Goal: Information Seeking & Learning: Learn about a topic

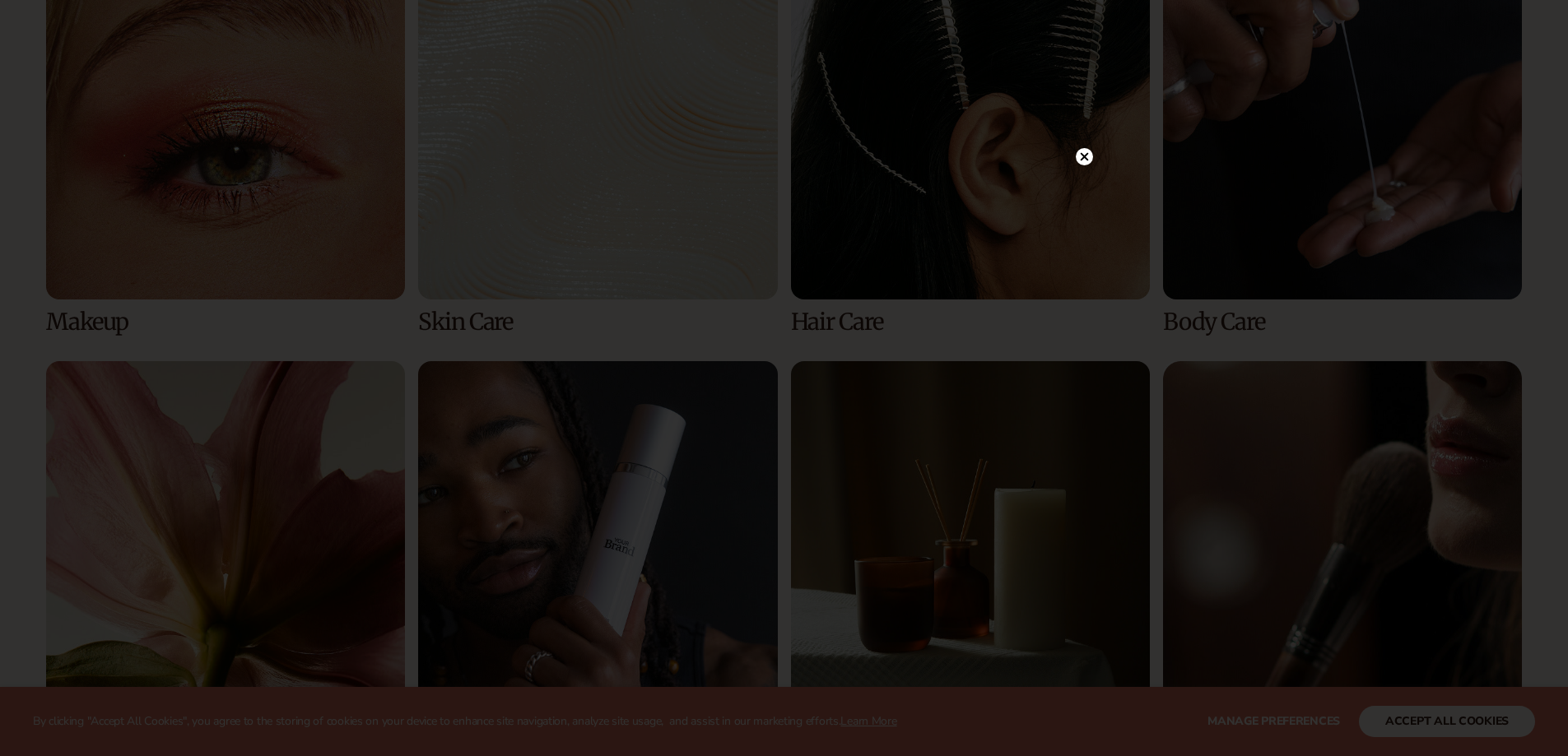
scroll to position [3702, 0]
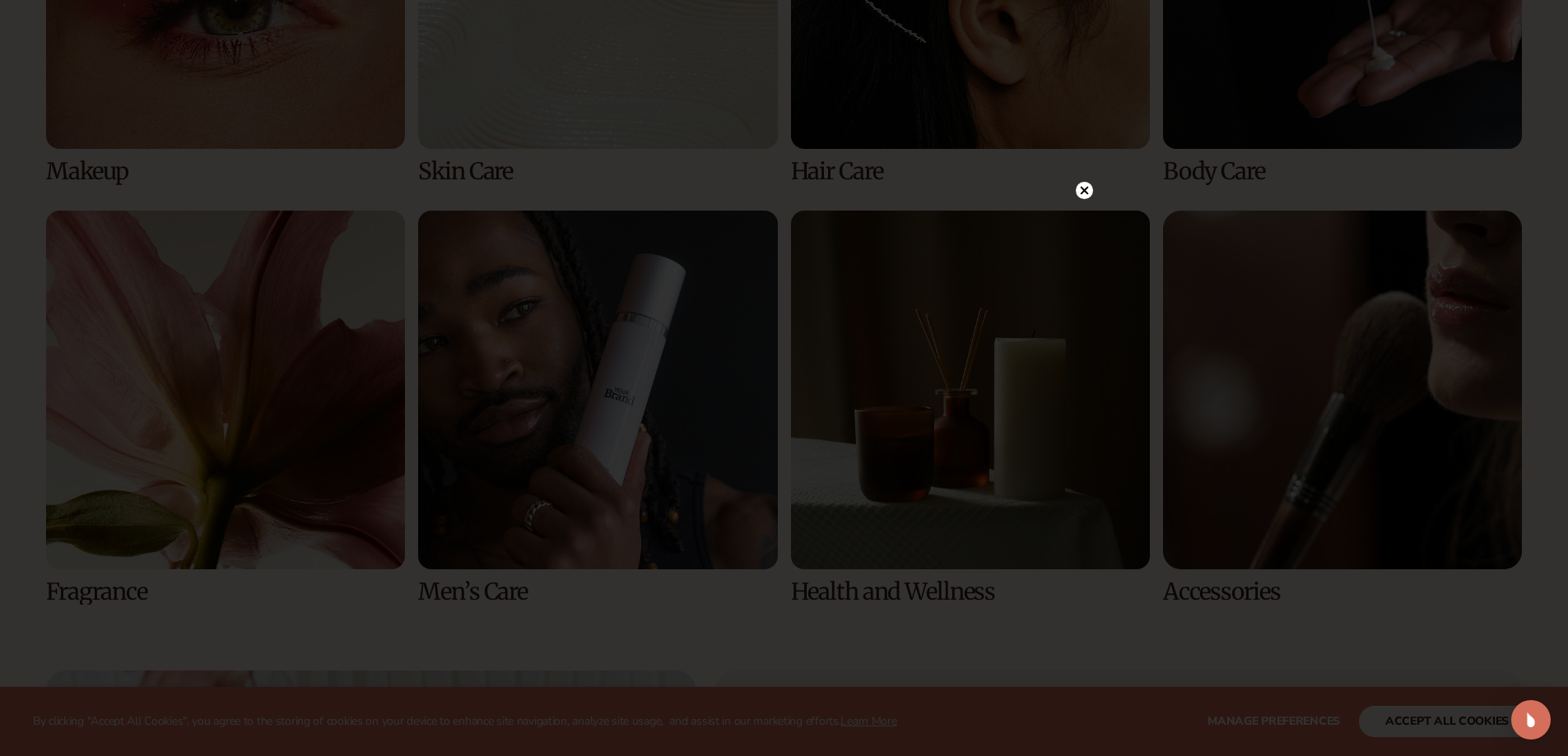
click at [1086, 188] on circle at bounding box center [1085, 191] width 18 height 18
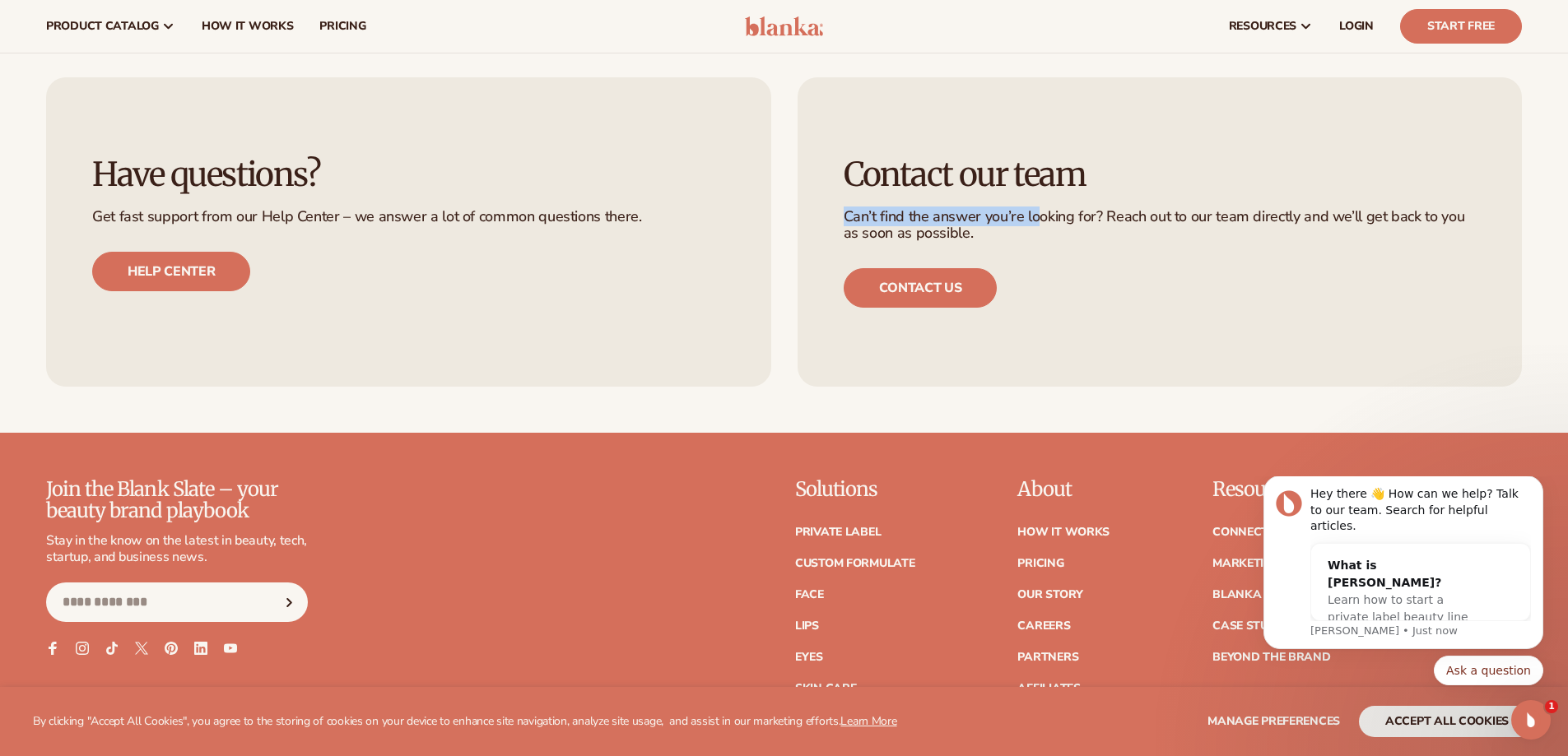
scroll to position [0, 0]
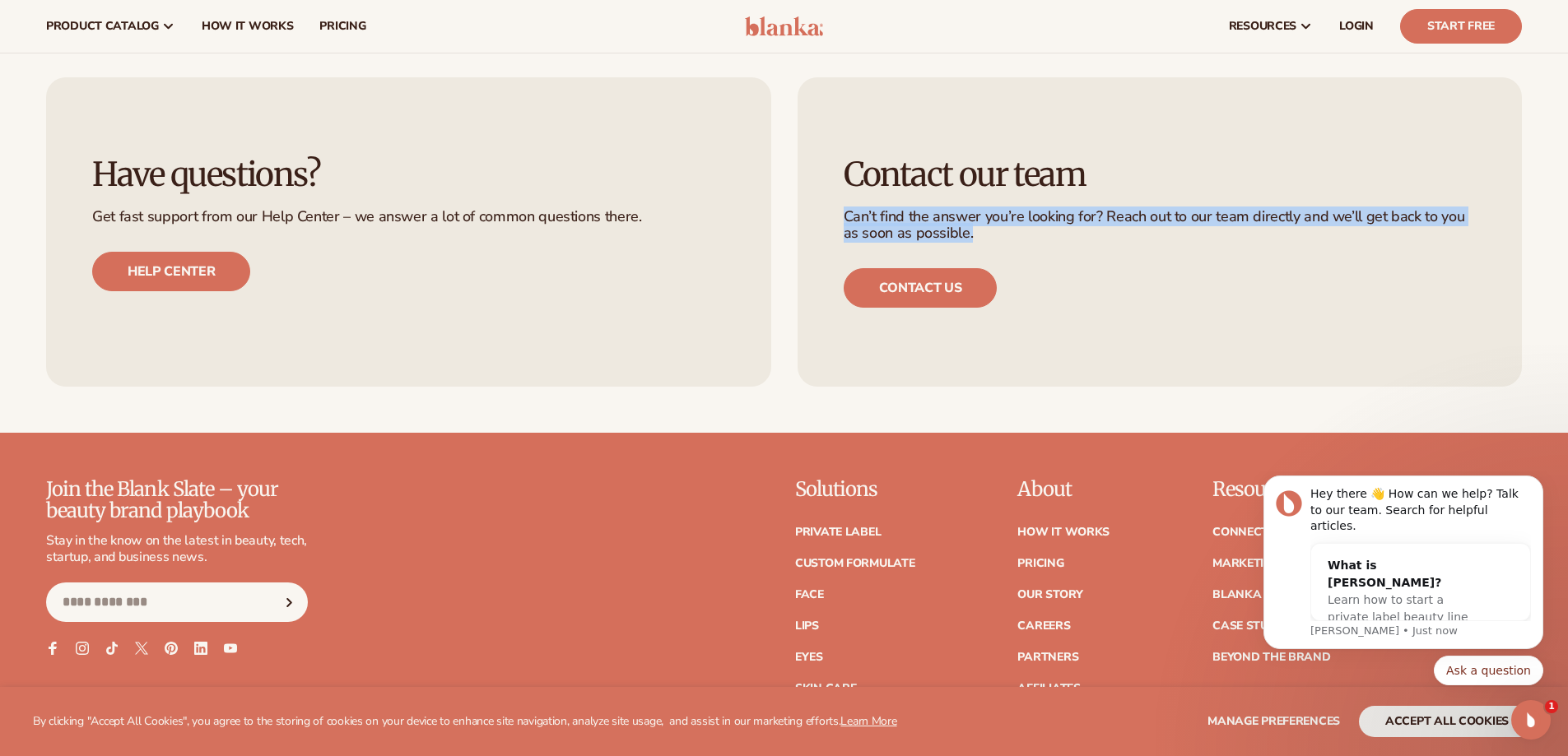
drag, startPoint x: 835, startPoint y: 219, endPoint x: 1184, endPoint y: 235, distance: 349.4
click at [1184, 235] on div "Contact our team Can’t find the answer you’re looking for? Reach out to our tea…" at bounding box center [1160, 232] width 725 height 310
click at [1184, 235] on p "Can’t find the answer you’re looking for? Reach out to our team directly and we…" at bounding box center [1161, 225] width 633 height 32
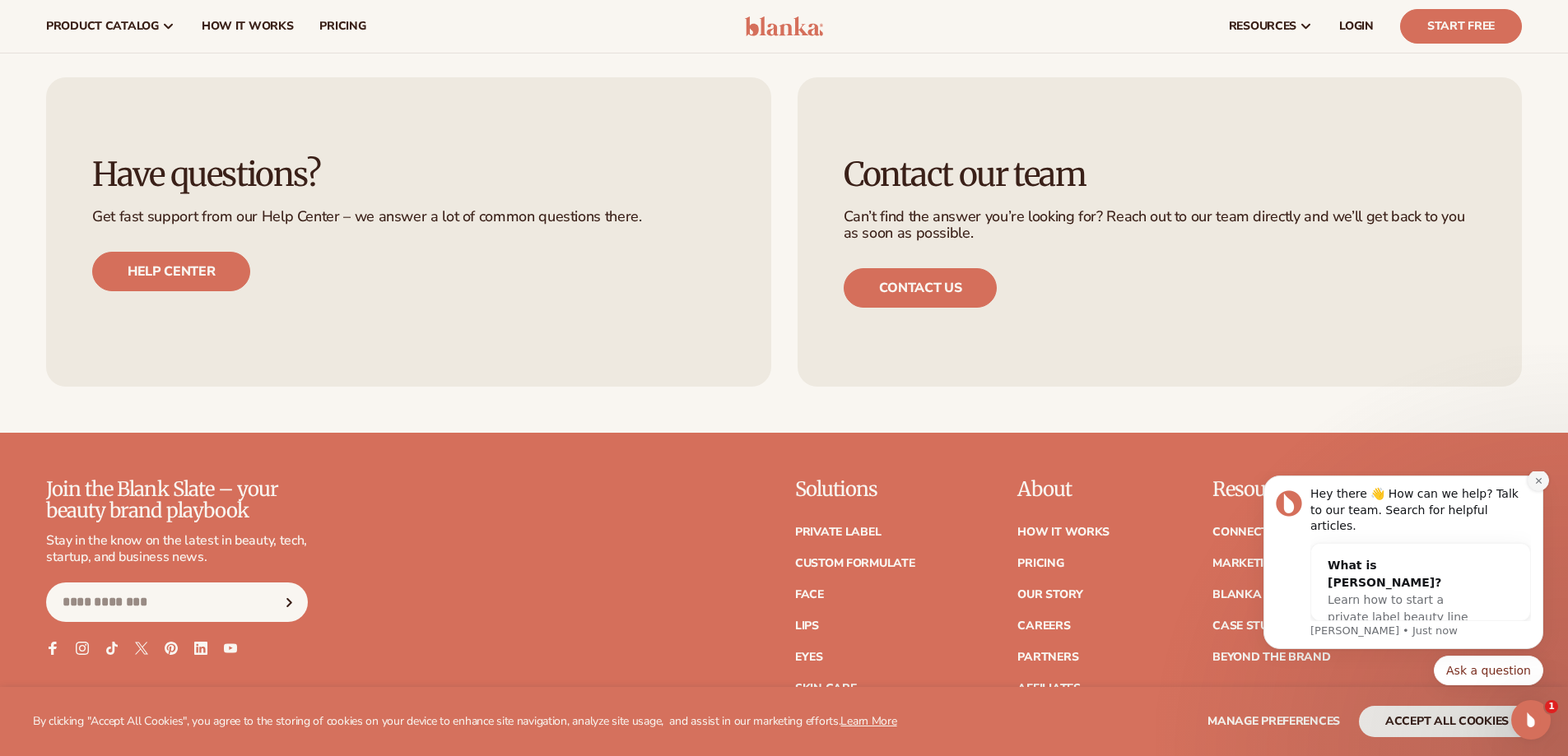
click at [1530, 491] on button "Dismiss notification" at bounding box center [1538, 481] width 22 height 22
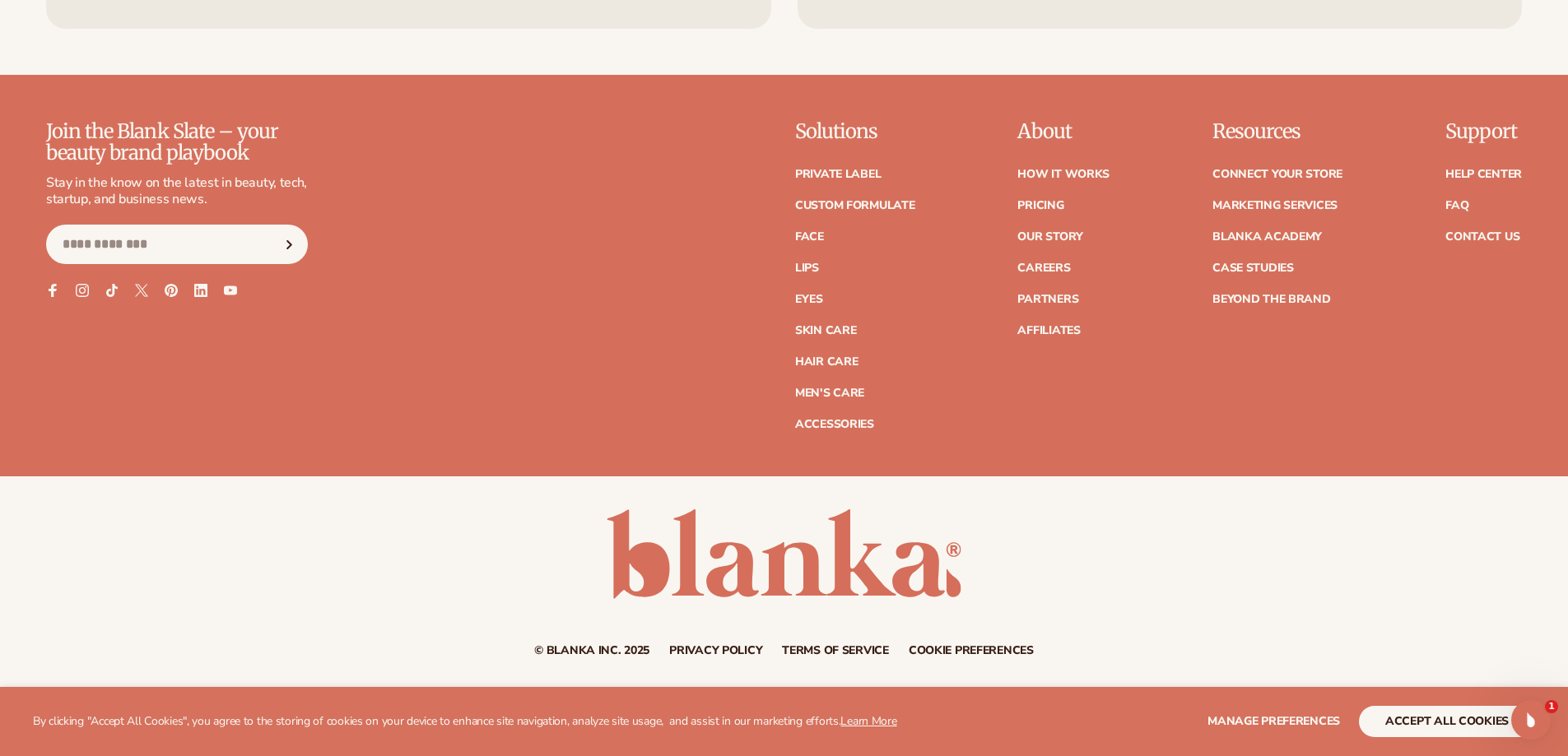
scroll to position [7517, 0]
click at [1060, 263] on link "Careers" at bounding box center [1044, 267] width 53 height 12
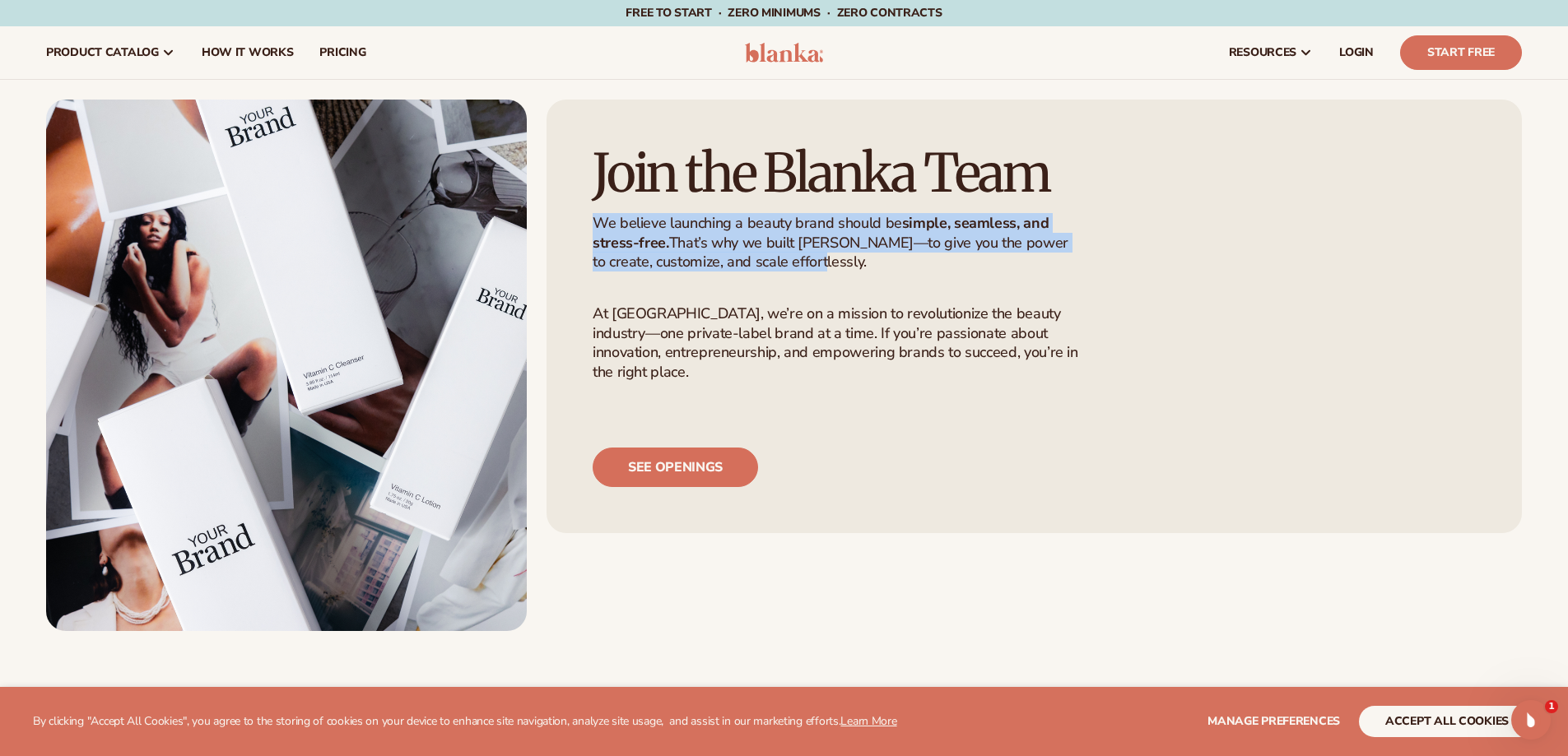
drag, startPoint x: 1013, startPoint y: 238, endPoint x: 1109, endPoint y: 326, distance: 130.2
click at [1109, 326] on div "Join the Blanka Team We believe launching a beauty brand should be simple, seam…" at bounding box center [1035, 316] width 976 height 434
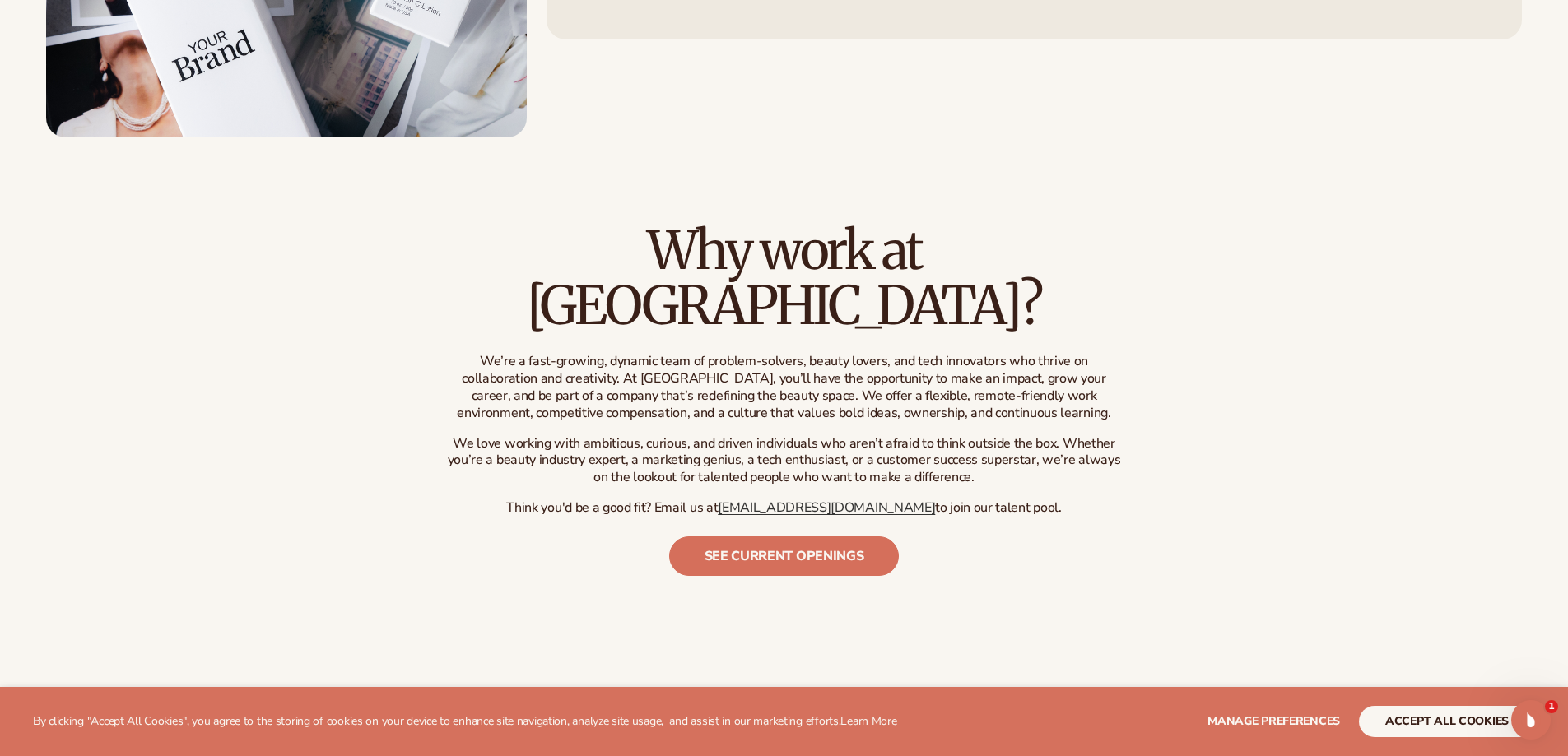
drag, startPoint x: 434, startPoint y: 310, endPoint x: 1123, endPoint y: 450, distance: 703.1
click at [1123, 450] on div "Why work at Blanka? We’re a fast-growing, dynamic team of problem-solvers, beau…" at bounding box center [784, 399] width 1568 height 353
click at [1123, 499] on p "Think you'd be a good fit? Email us at hello@blankabrand.com to join our talent…" at bounding box center [784, 508] width 684 height 18
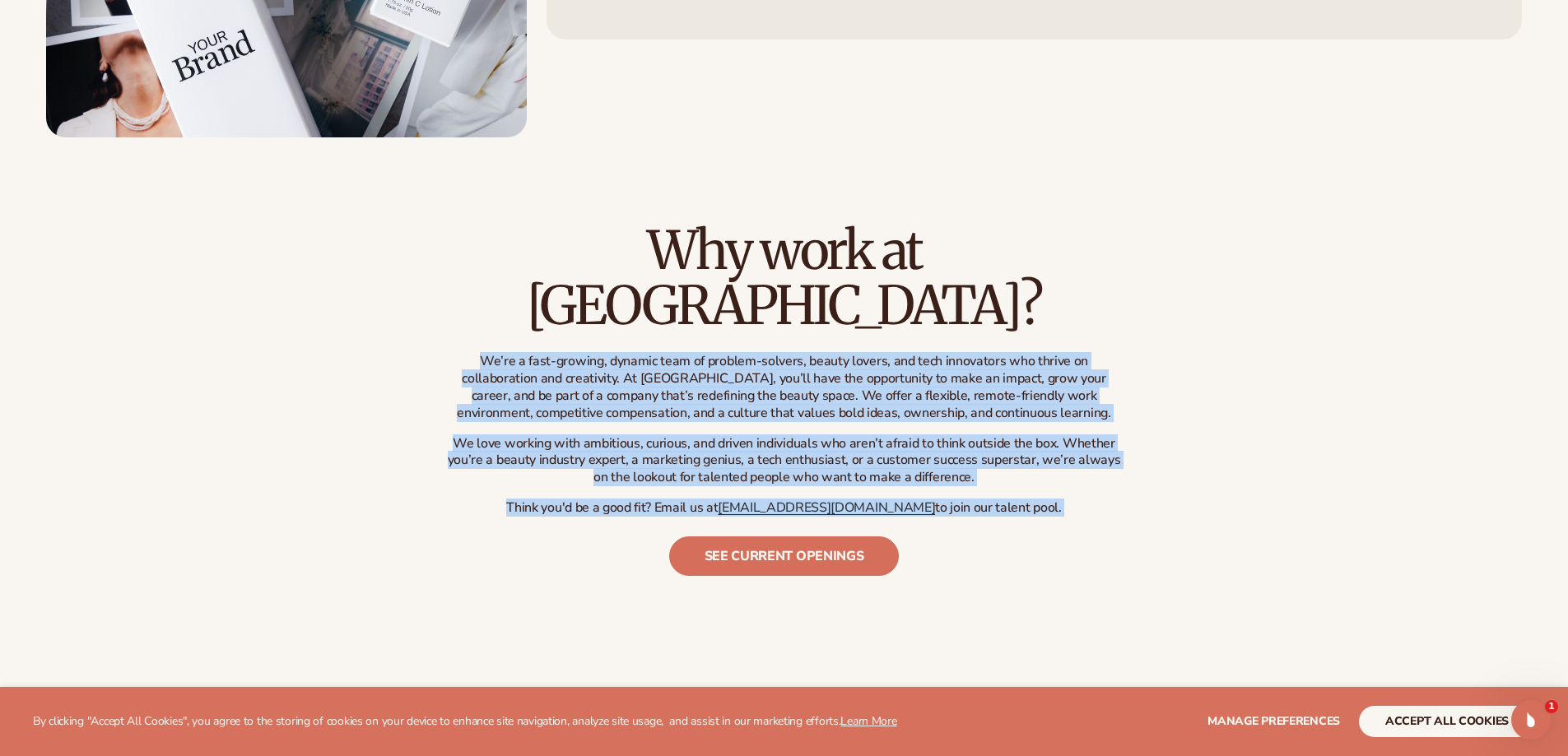
drag, startPoint x: 1123, startPoint y: 450, endPoint x: 451, endPoint y: 292, distance: 690.3
click at [451, 292] on div "Why work at Blanka? We’re a fast-growing, dynamic team of problem-solvers, beau…" at bounding box center [784, 399] width 684 height 353
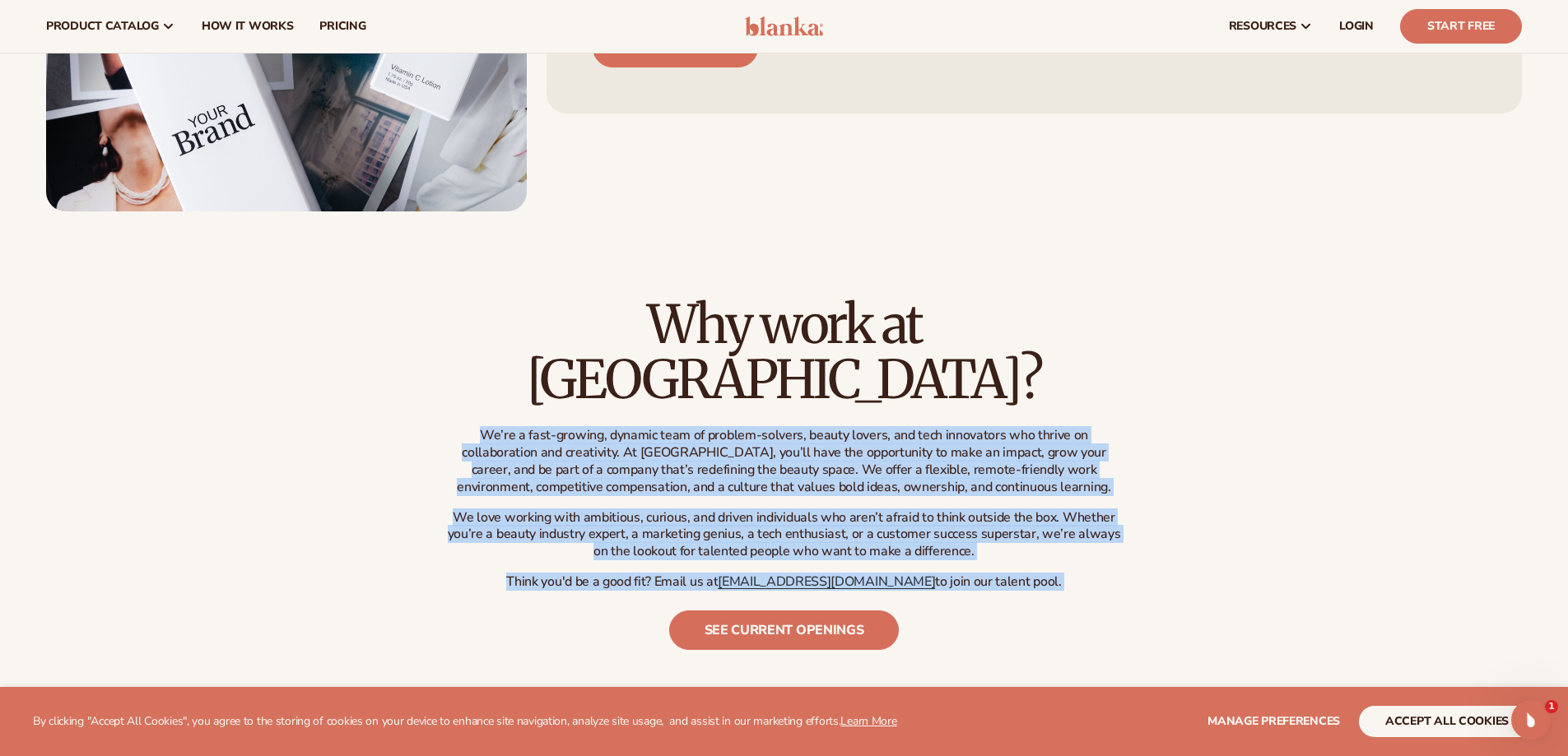
scroll to position [173, 0]
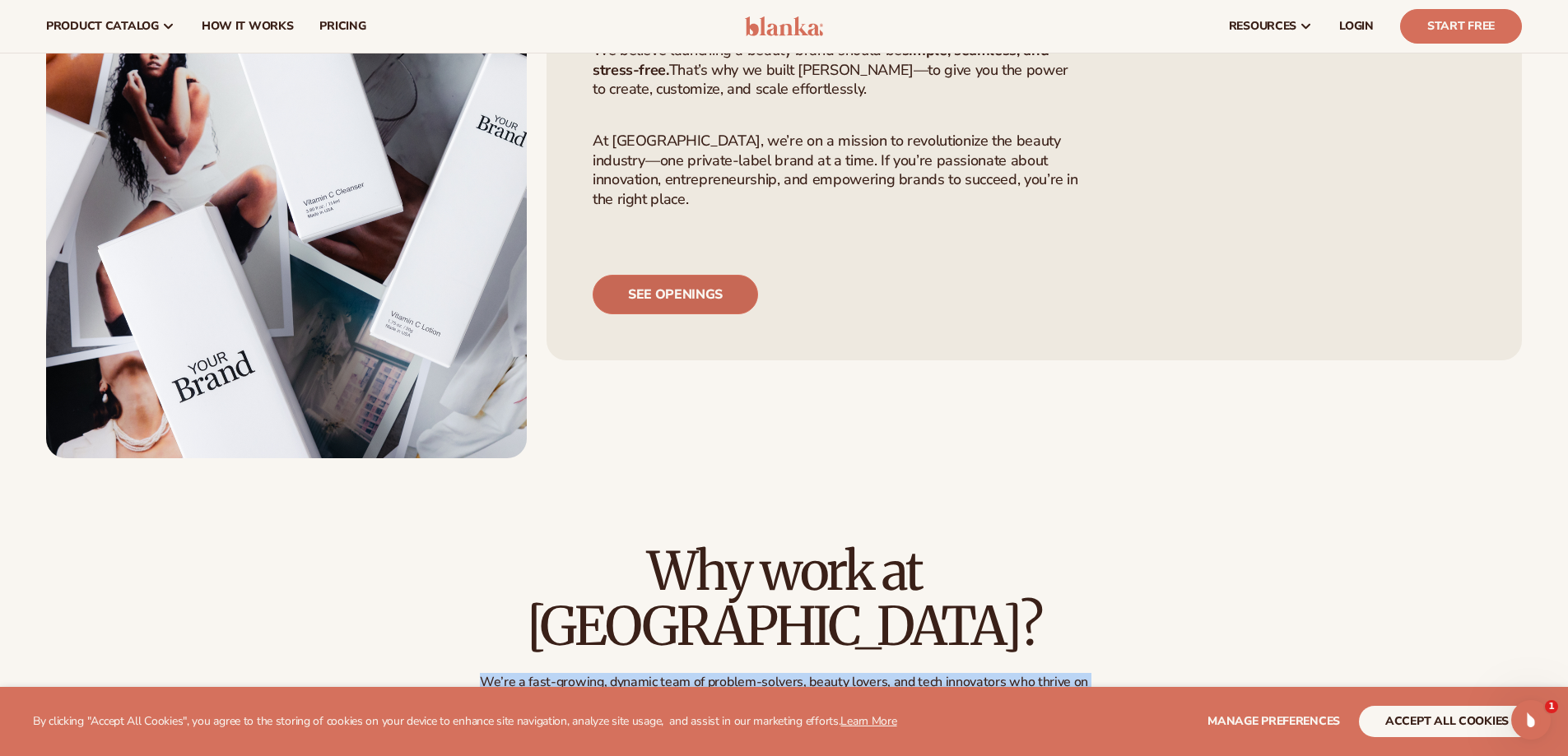
click at [637, 315] on link "See openings" at bounding box center [676, 295] width 165 height 39
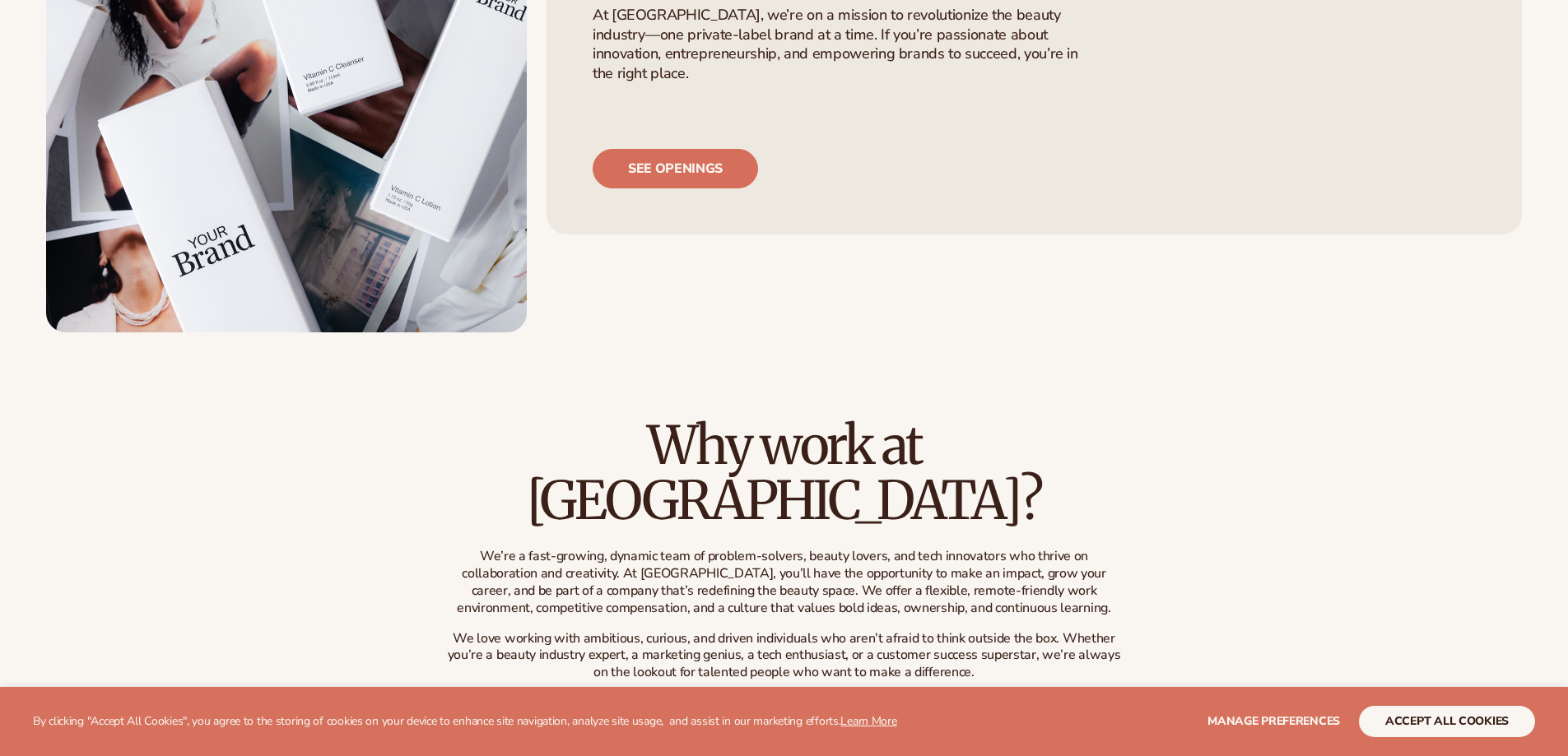
scroll to position [584, 0]
